Goal: Transaction & Acquisition: Book appointment/travel/reservation

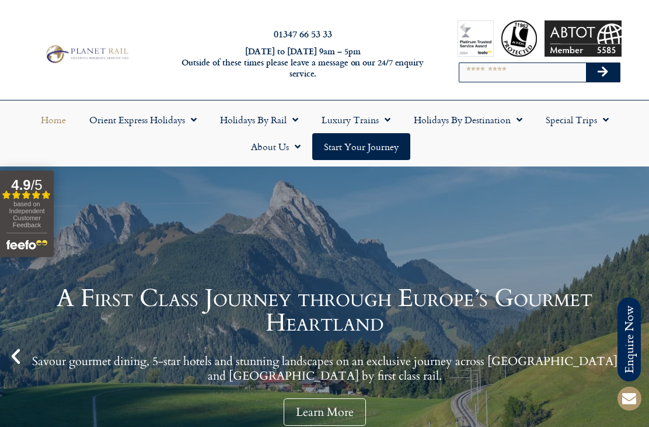
click at [161, 127] on link "Orient Express Holidays" at bounding box center [143, 119] width 131 height 27
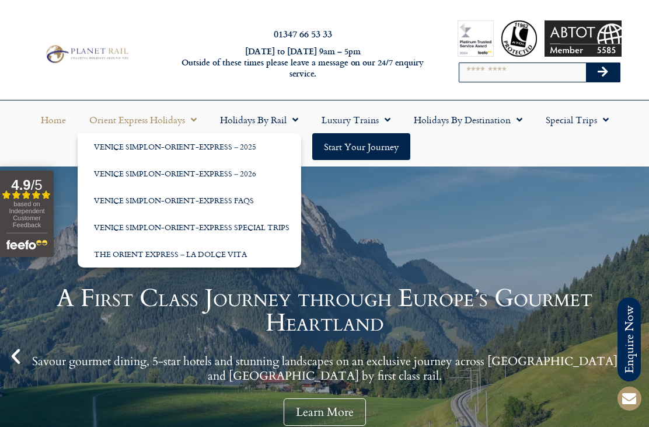
click at [270, 122] on link "Holidays by Rail" at bounding box center [259, 119] width 102 height 27
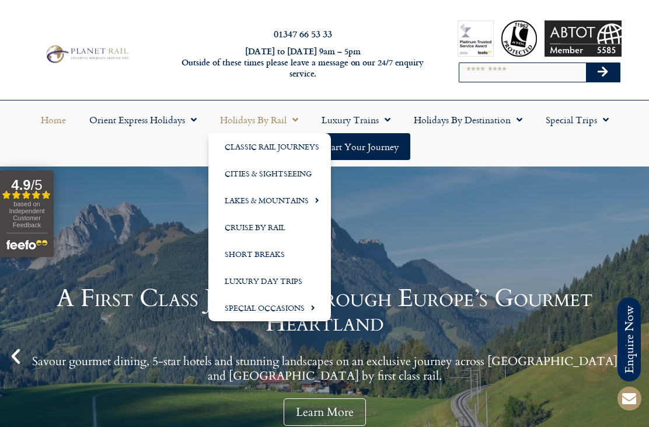
click at [300, 309] on link "Special Occasions" at bounding box center [269, 307] width 123 height 27
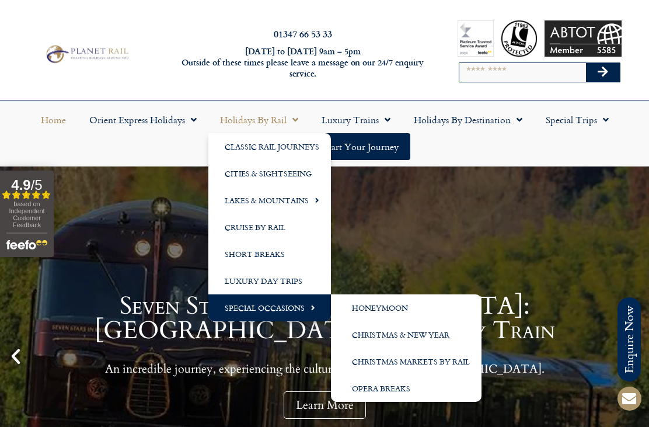
click at [441, 337] on link "Christmas & New Year" at bounding box center [406, 334] width 151 height 27
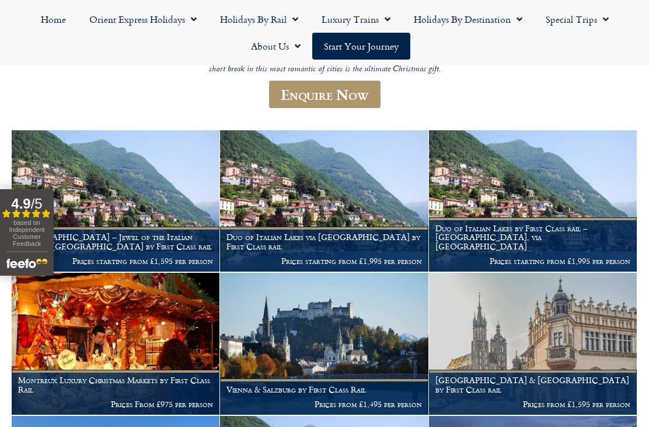
scroll to position [249, 0]
click at [350, 328] on img at bounding box center [324, 344] width 208 height 142
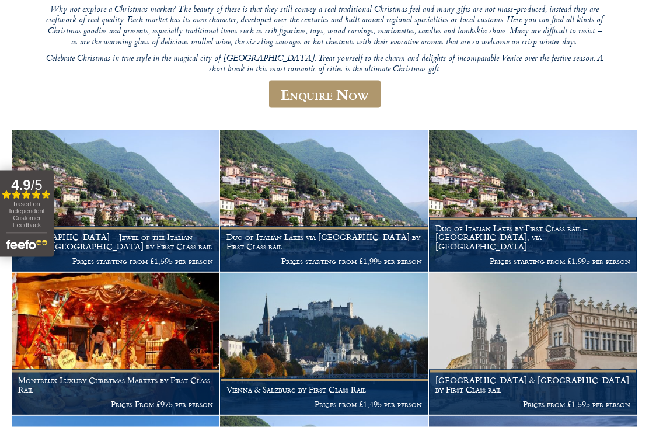
scroll to position [287, 0]
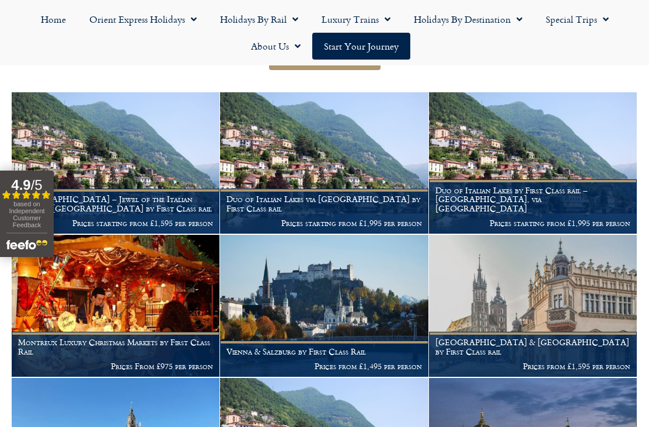
click at [142, 172] on img at bounding box center [116, 163] width 208 height 142
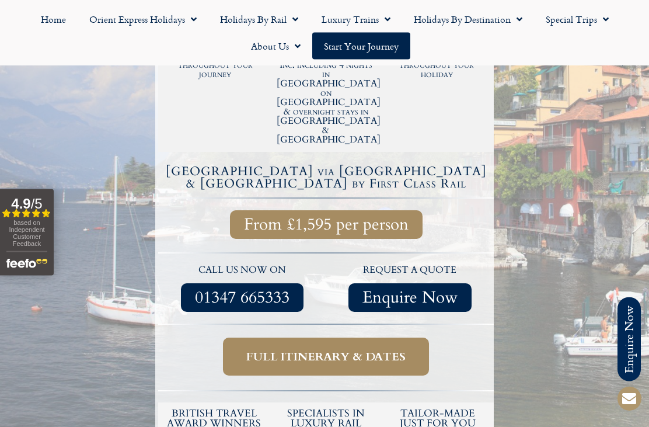
scroll to position [350, 0]
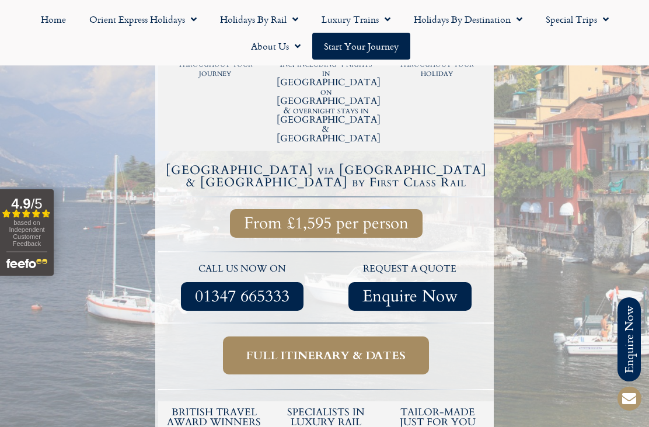
click at [321, 348] on span "Full itinerary & dates" at bounding box center [325, 355] width 159 height 15
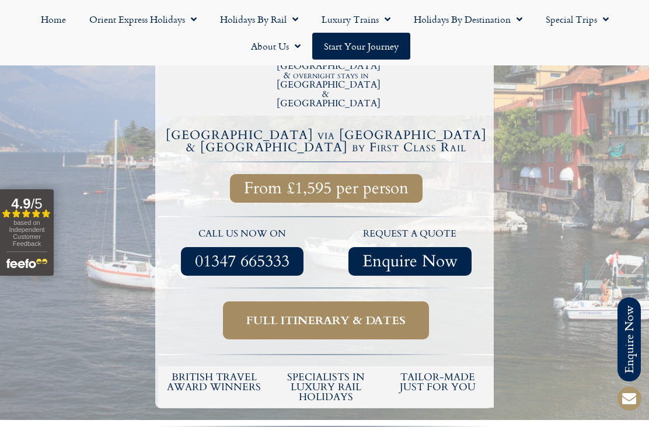
scroll to position [388, 0]
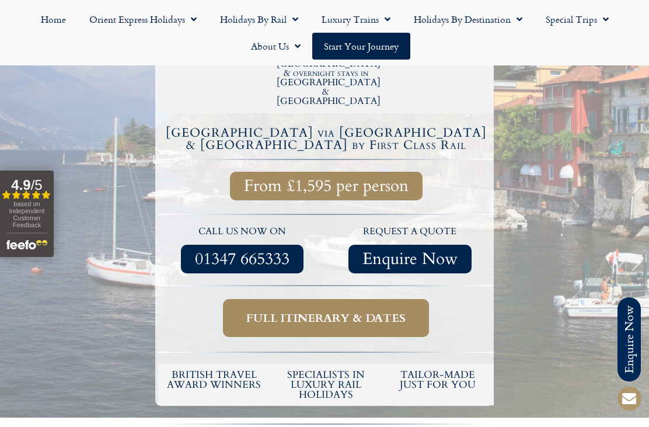
click at [351, 311] on span "Full itinerary & dates" at bounding box center [325, 318] width 159 height 15
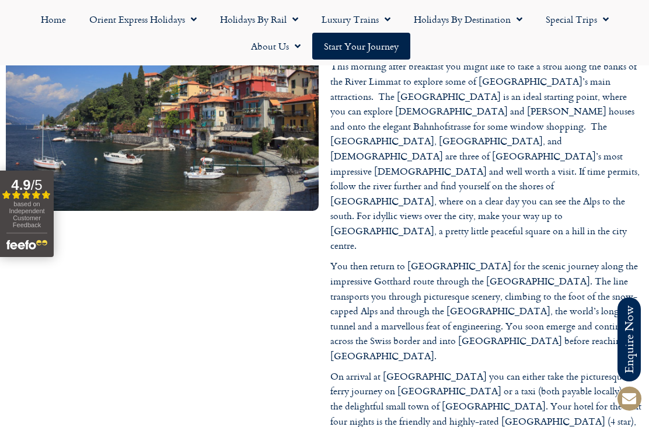
scroll to position [1603, 0]
